Goal: Find specific page/section: Find specific page/section

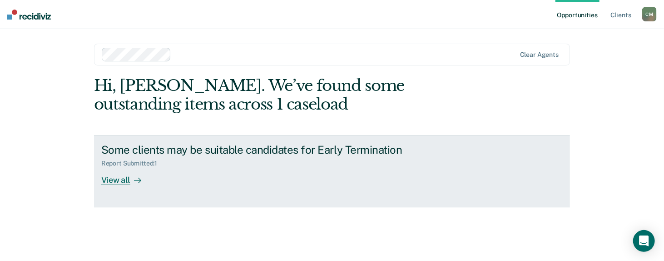
click at [118, 182] on div "View all" at bounding box center [126, 176] width 51 height 18
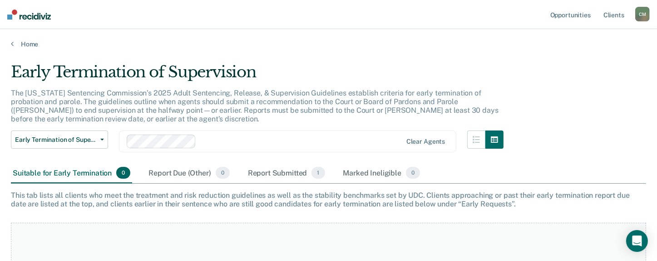
scroll to position [91, 0]
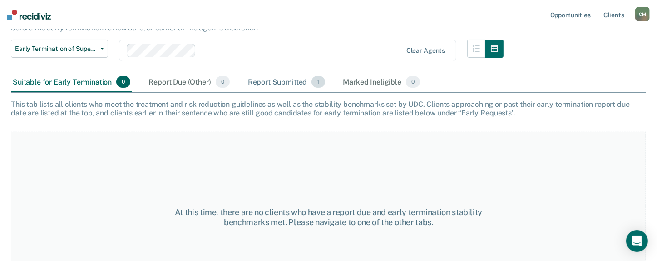
click at [289, 81] on div "Report Submitted 1" at bounding box center [286, 82] width 81 height 20
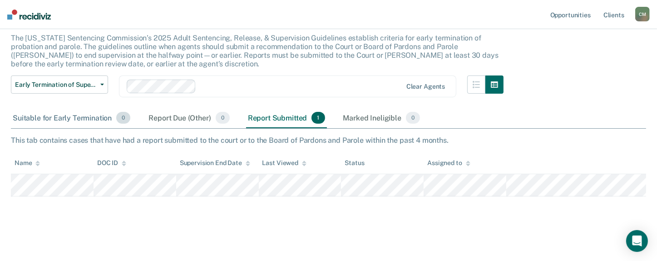
click at [77, 117] on div "Suitable for Early Termination 0" at bounding box center [71, 118] width 121 height 20
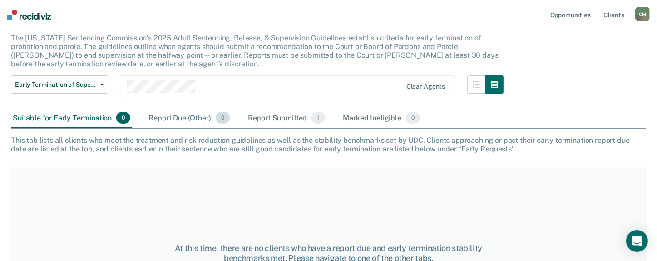
click at [183, 116] on div "Report Due (Other) 0" at bounding box center [189, 118] width 84 height 20
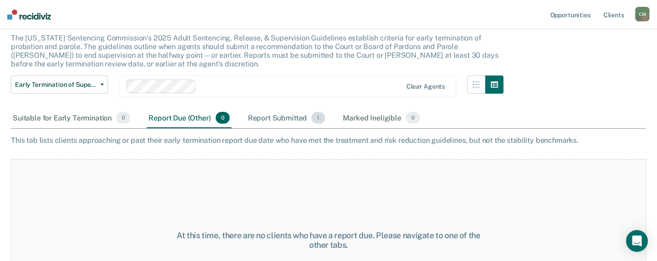
click at [263, 116] on div "Report Submitted 1" at bounding box center [286, 118] width 81 height 20
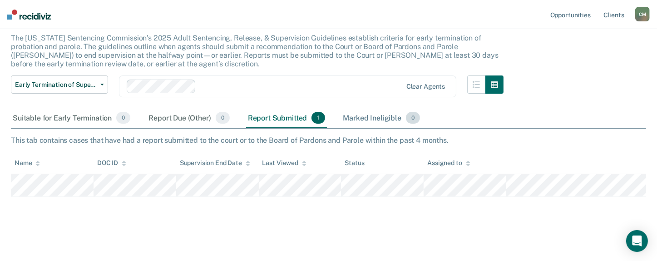
click at [380, 116] on div "Marked Ineligible 0" at bounding box center [381, 118] width 81 height 20
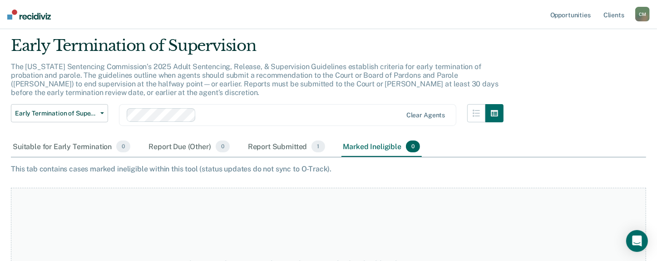
scroll to position [0, 0]
